Goal: Task Accomplishment & Management: Use online tool/utility

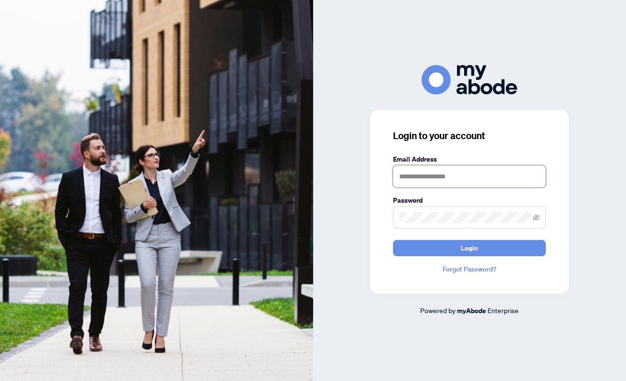
click at [435, 182] on input "text" at bounding box center [469, 176] width 153 height 22
type input "**********"
click at [393, 240] on button "Login" at bounding box center [469, 248] width 153 height 16
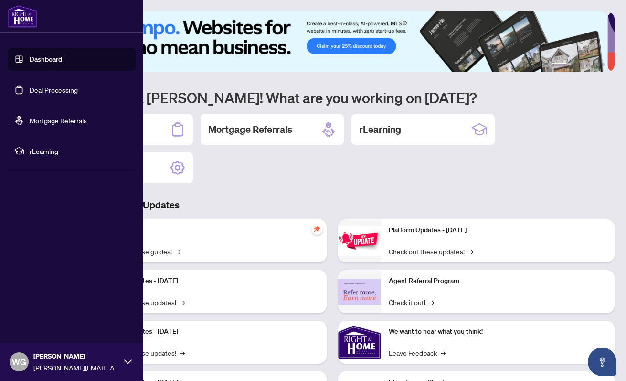
click at [45, 88] on link "Deal Processing" at bounding box center [54, 90] width 48 height 9
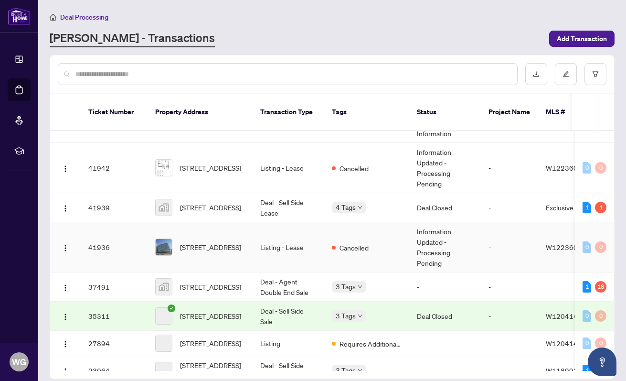
scroll to position [143, 0]
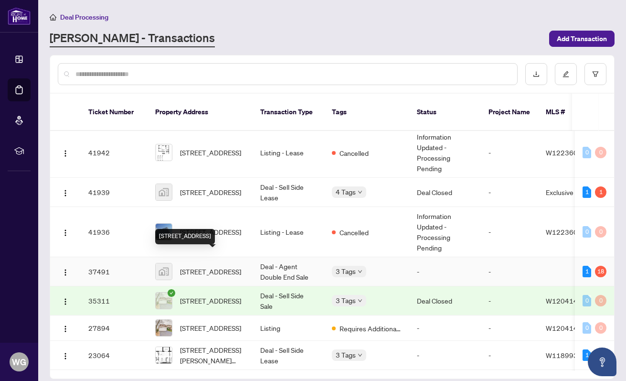
click at [233, 266] on span "[STREET_ADDRESS]" at bounding box center [210, 271] width 61 height 11
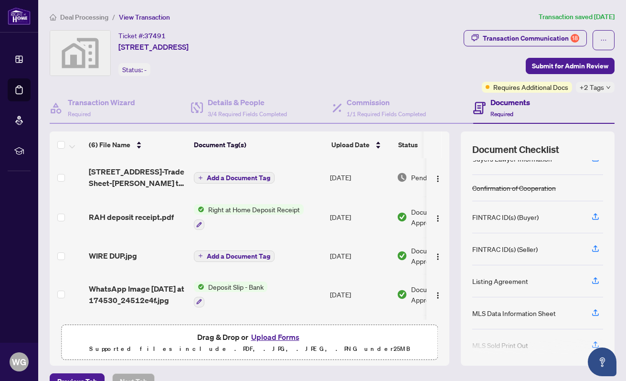
scroll to position [19, 0]
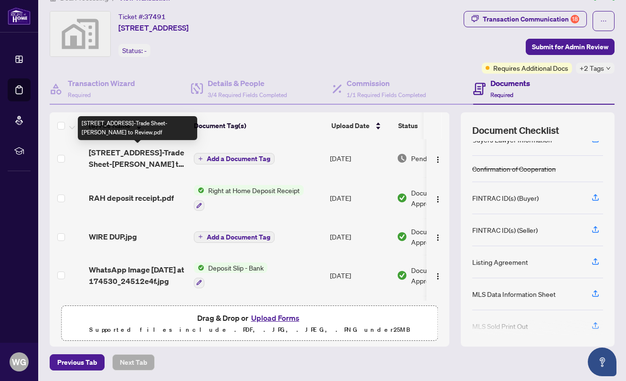
click at [137, 157] on span "175 Chancellors Way-Trade Sheet-Wahid to Review.pdf" at bounding box center [137, 158] width 97 height 23
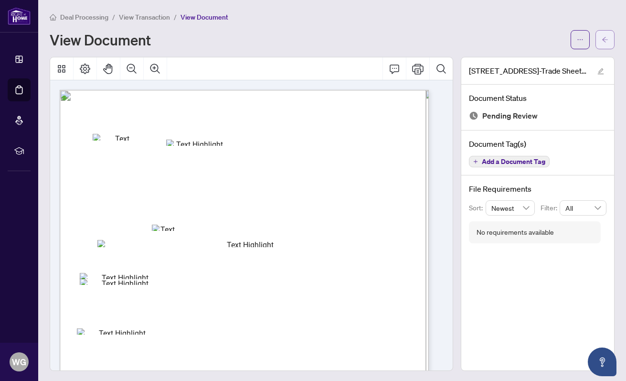
click at [603, 37] on icon "arrow-left" at bounding box center [606, 39] width 6 height 5
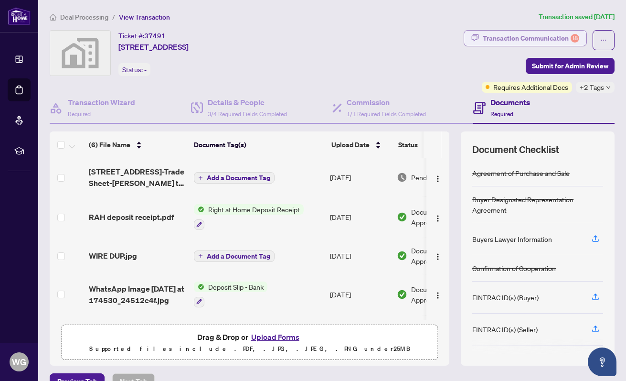
click at [533, 36] on div "Transaction Communication 18" at bounding box center [531, 38] width 97 height 15
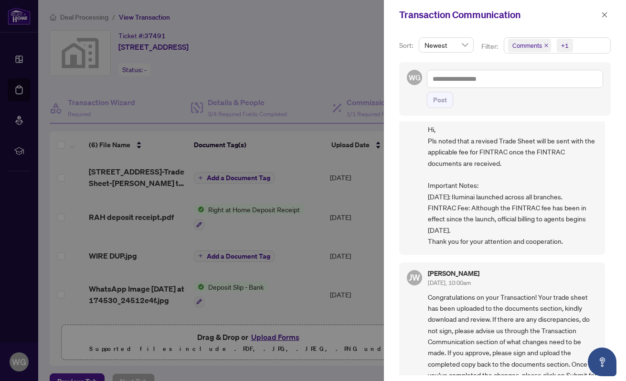
scroll to position [143, 0]
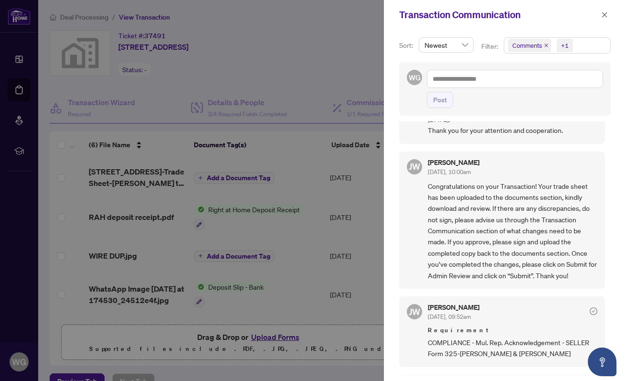
click at [325, 64] on div at bounding box center [313, 190] width 626 height 381
click at [606, 13] on icon "close" at bounding box center [605, 14] width 7 height 7
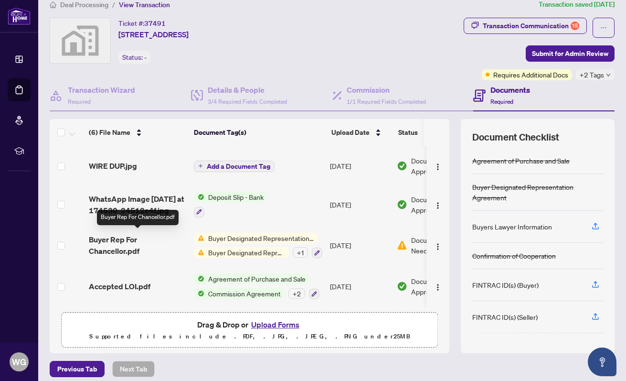
scroll to position [19, 0]
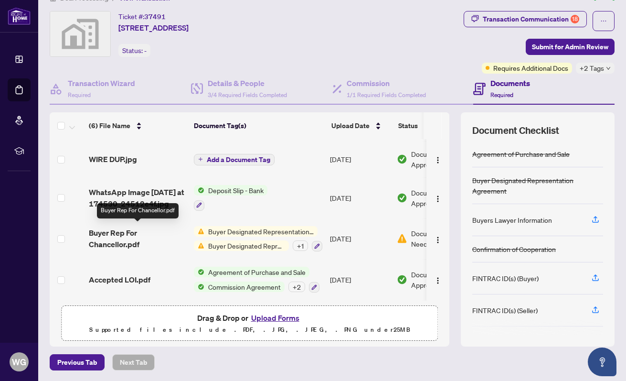
click at [125, 234] on span "Buyer Rep For Chancellor.pdf" at bounding box center [137, 238] width 97 height 23
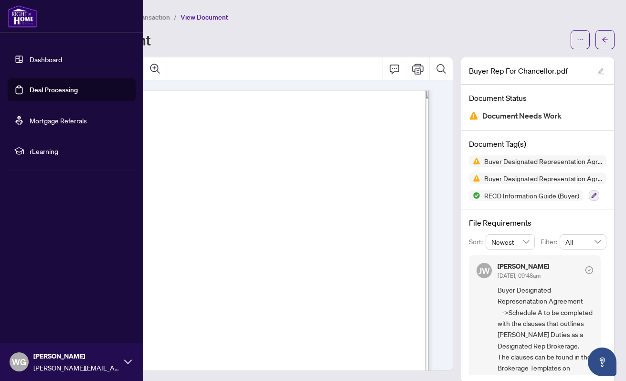
click at [49, 88] on link "Deal Processing" at bounding box center [54, 90] width 48 height 9
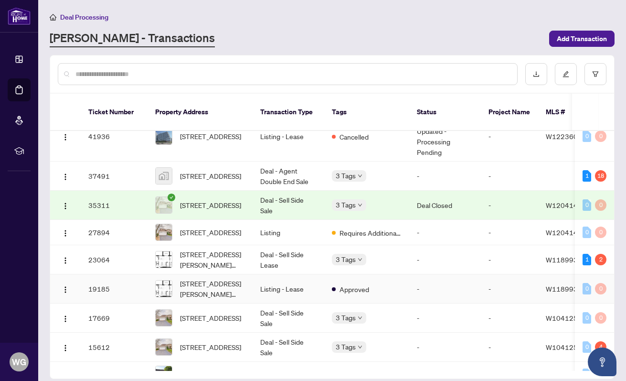
scroll to position [191, 0]
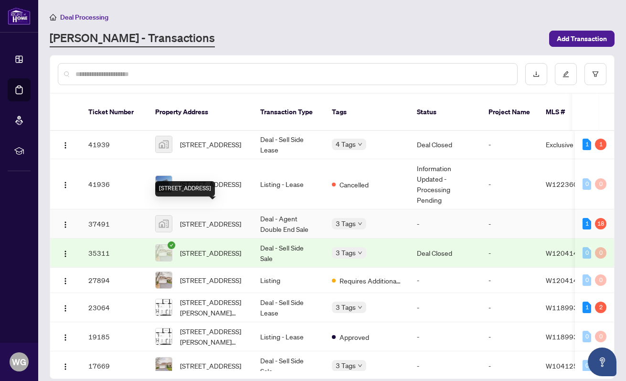
click at [217, 218] on span "175 Chancellors Way, Guelph, ON, Canada" at bounding box center [210, 223] width 61 height 11
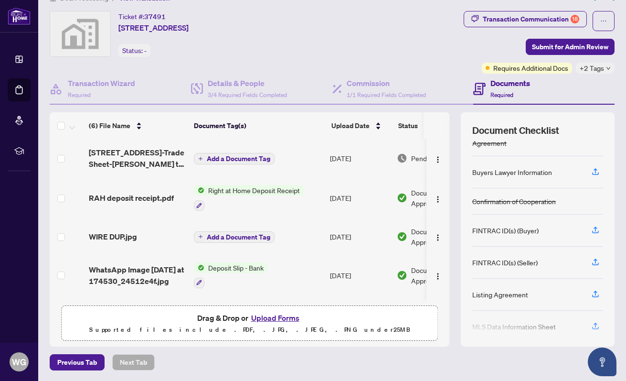
scroll to position [78, 0]
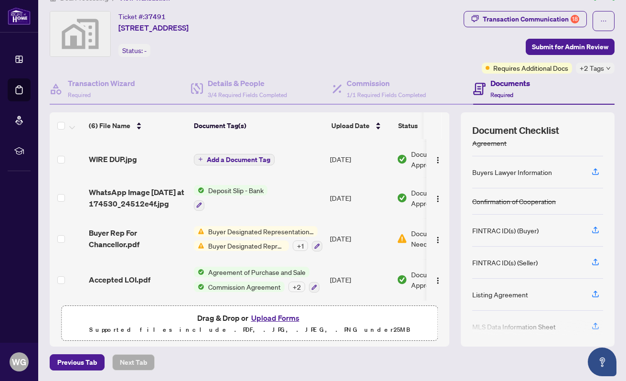
click at [255, 275] on div "Agreement of Purchase and Sale Commission Agreement + 2" at bounding box center [257, 280] width 126 height 26
click at [98, 274] on span "Accepted LOI.pdf" at bounding box center [120, 279] width 62 height 11
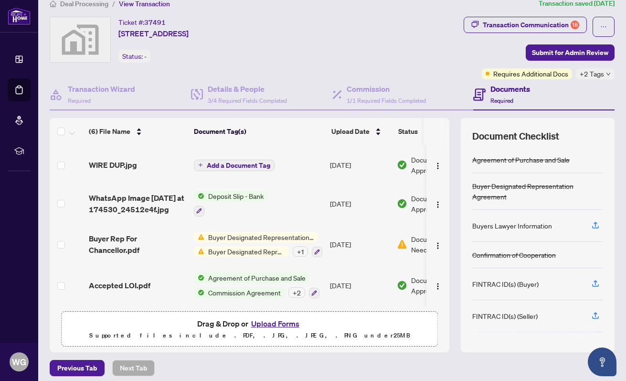
scroll to position [19, 0]
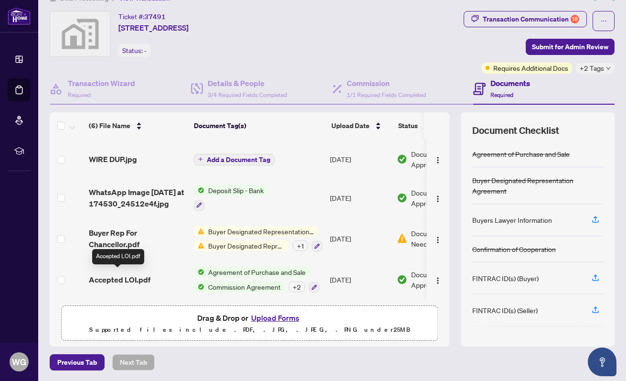
click at [110, 277] on span "Accepted LOI.pdf" at bounding box center [120, 279] width 62 height 11
